Goal: Task Accomplishment & Management: Manage account settings

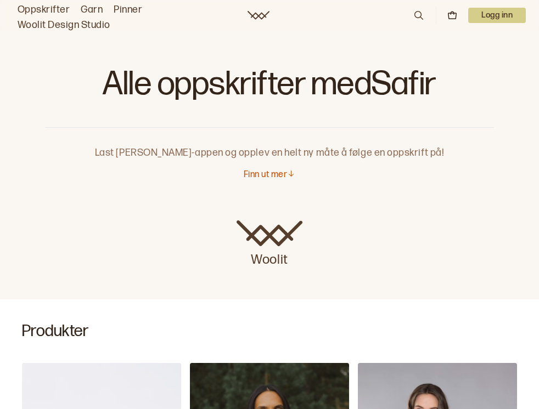
click at [43, 7] on link "Oppskrifter" at bounding box center [44, 9] width 52 height 15
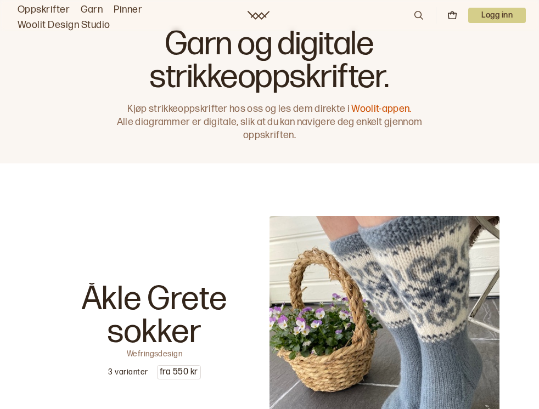
click at [492, 12] on p "Logg inn" at bounding box center [497, 15] width 58 height 15
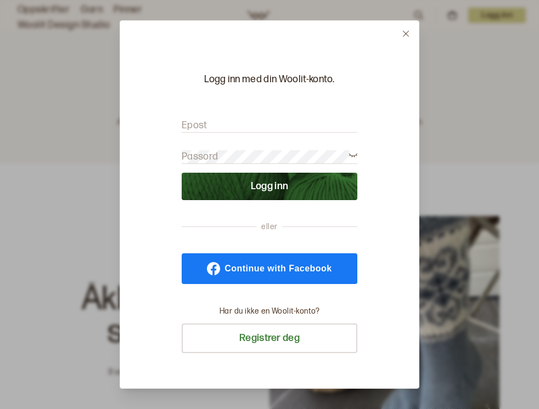
click at [205, 125] on label "Epost" at bounding box center [195, 125] width 26 height 13
click at [217, 188] on button "Logg inn" at bounding box center [270, 186] width 176 height 27
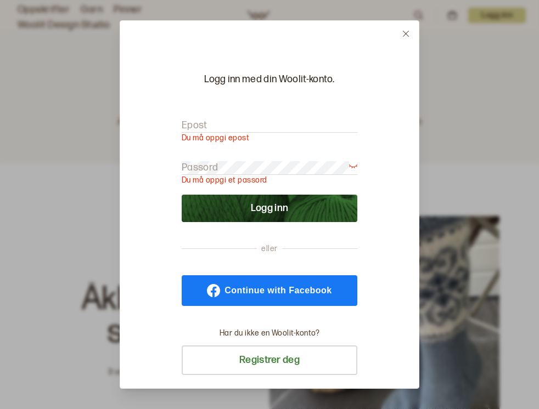
type input "[EMAIL_ADDRESS][DOMAIN_NAME]"
click at [218, 181] on p "Du må oppgi et passord" at bounding box center [270, 180] width 176 height 11
click at [352, 166] on icon at bounding box center [353, 165] width 8 height 8
click at [274, 181] on p "Du må oppgi et passord" at bounding box center [270, 180] width 176 height 11
click at [276, 179] on p "Du må oppgi et passord" at bounding box center [270, 180] width 176 height 11
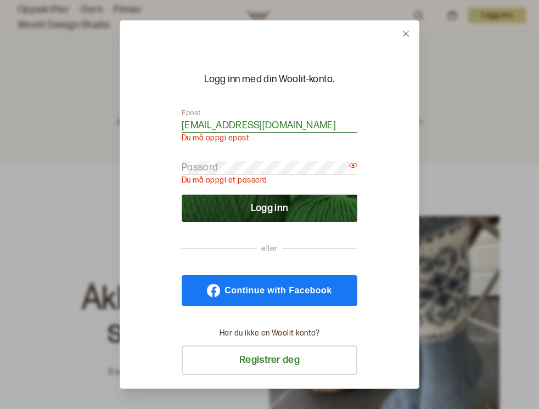
click at [279, 207] on button "Logg inn" at bounding box center [270, 208] width 176 height 27
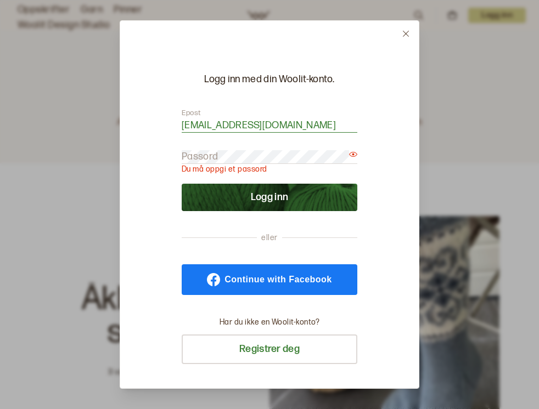
click at [271, 165] on p "Du må oppgi et passord" at bounding box center [270, 169] width 176 height 11
click at [265, 281] on span "Continue with Facebook" at bounding box center [277, 280] width 107 height 9
